Goal: Communication & Community: Answer question/provide support

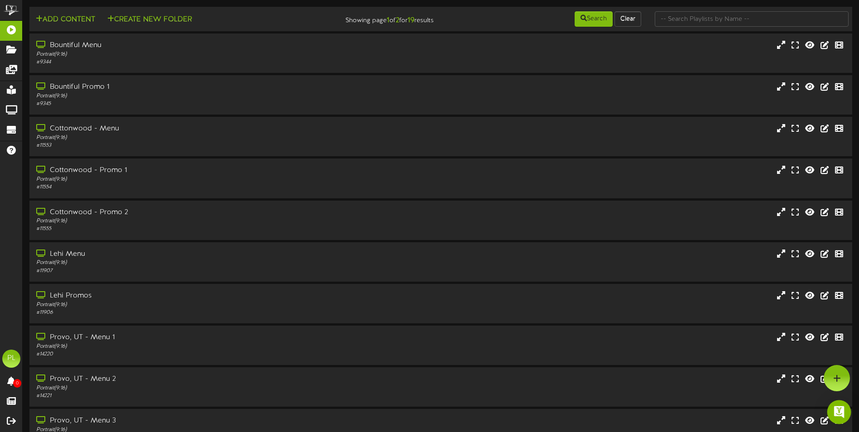
click at [844, 406] on div "Open Intercom Messenger" at bounding box center [839, 412] width 24 height 24
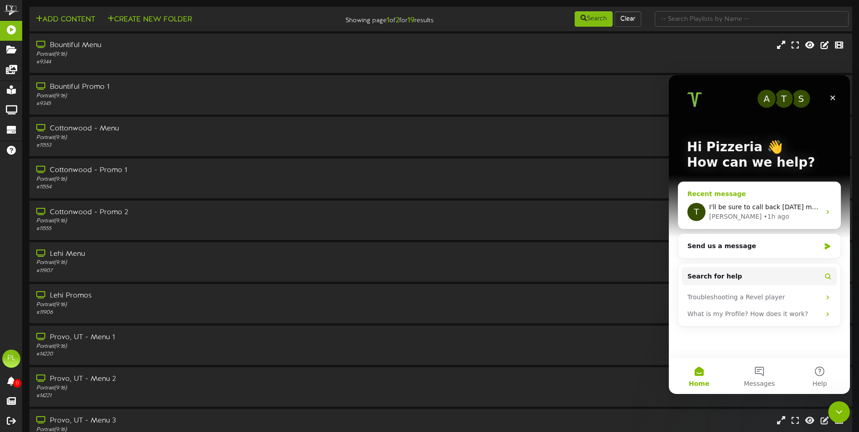
click at [748, 208] on span "I'll be sure to call back [DATE] morning. Thanks!" at bounding box center [785, 206] width 152 height 7
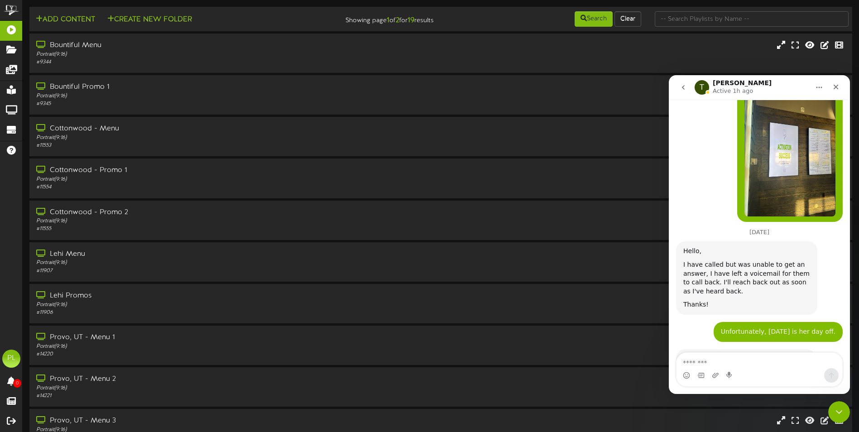
scroll to position [616, 0]
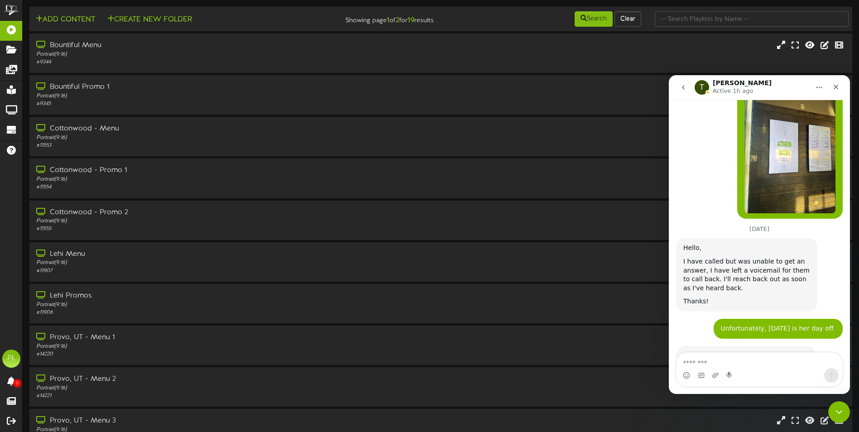
click at [696, 362] on textarea "Message…" at bounding box center [759, 360] width 166 height 15
type textarea "**********"
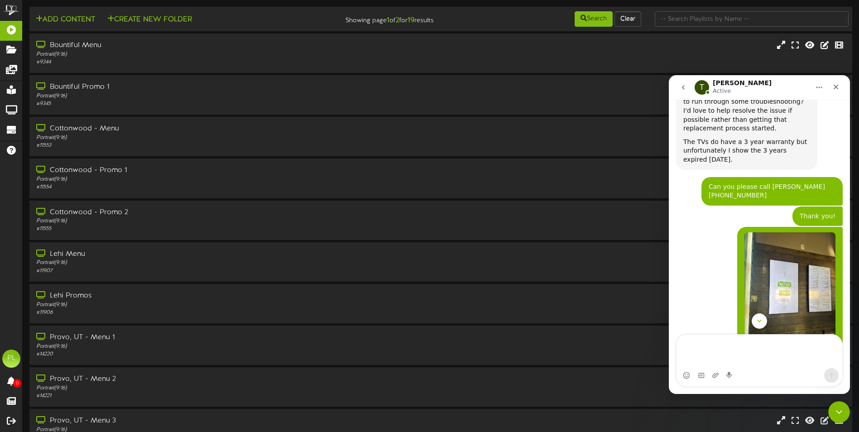
scroll to position [525, 0]
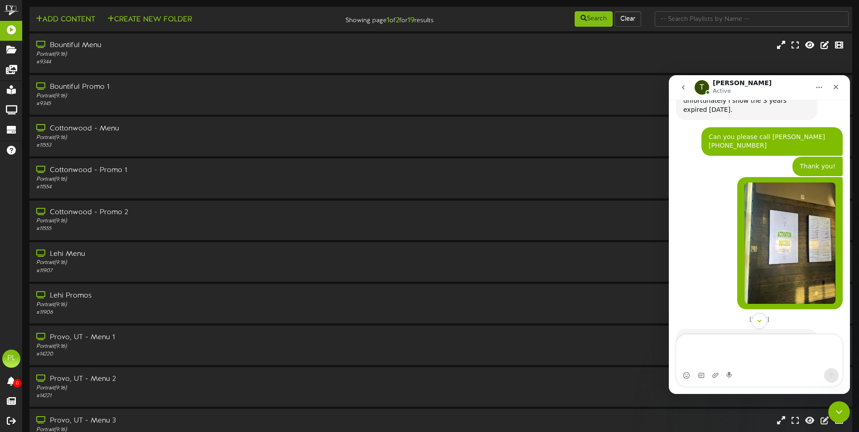
click at [801, 196] on img "Pizzeria says…" at bounding box center [789, 242] width 91 height 121
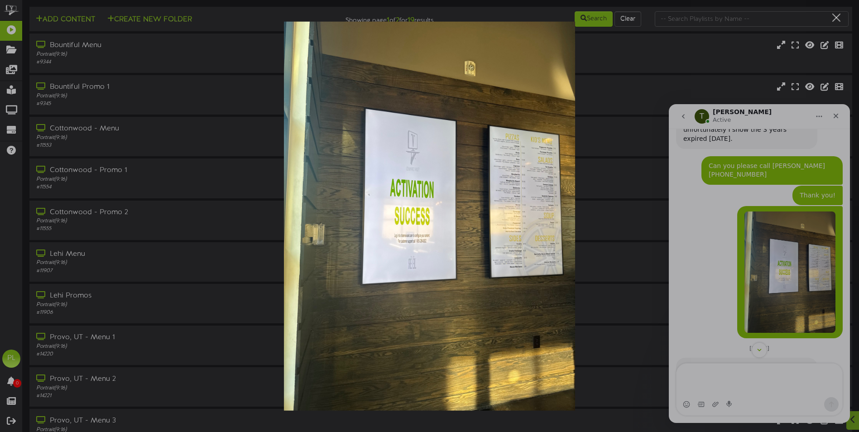
scroll to position [54, 0]
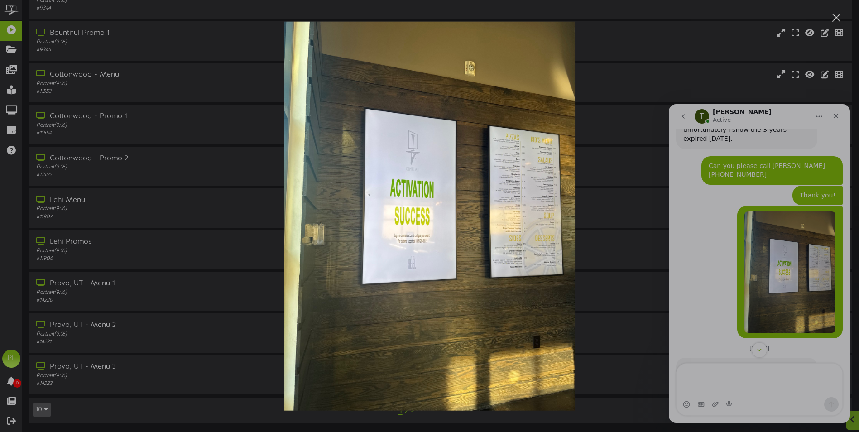
click at [764, 351] on div "Intercom messenger" at bounding box center [429, 216] width 859 height 432
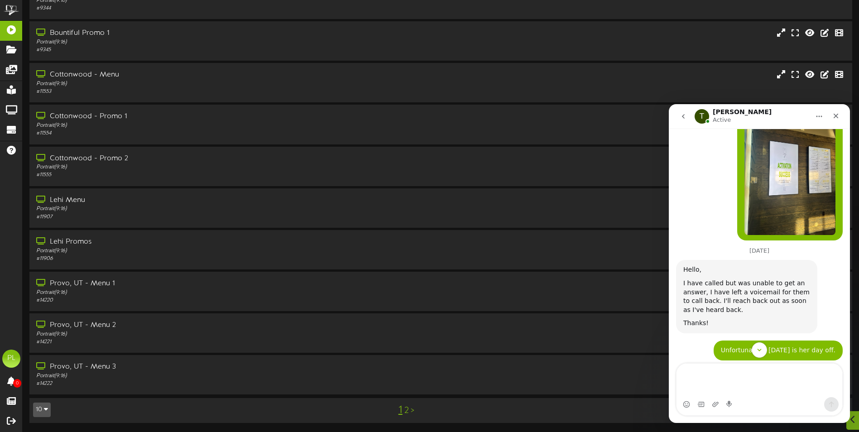
scroll to position [661, 0]
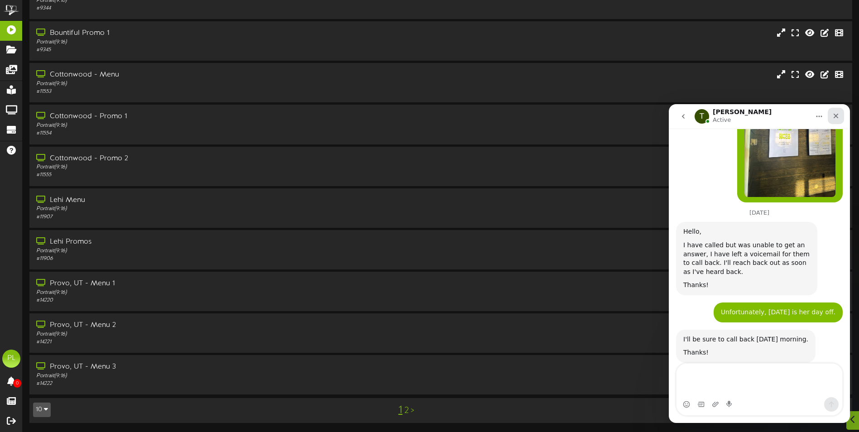
click at [837, 119] on icon "Close" at bounding box center [835, 115] width 7 height 7
